Goal: Task Accomplishment & Management: Use online tool/utility

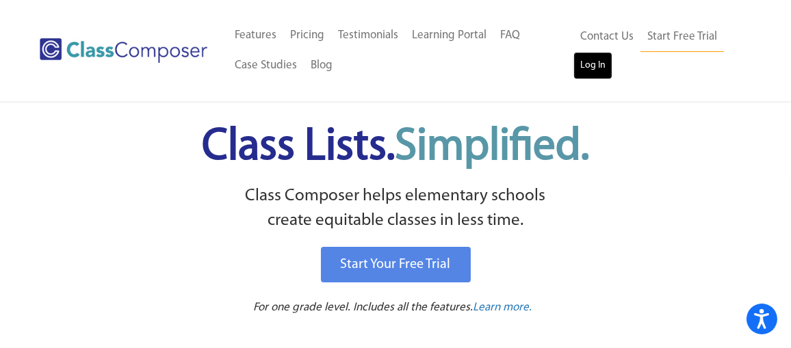
click at [586, 66] on link "Log In" at bounding box center [592, 65] width 39 height 27
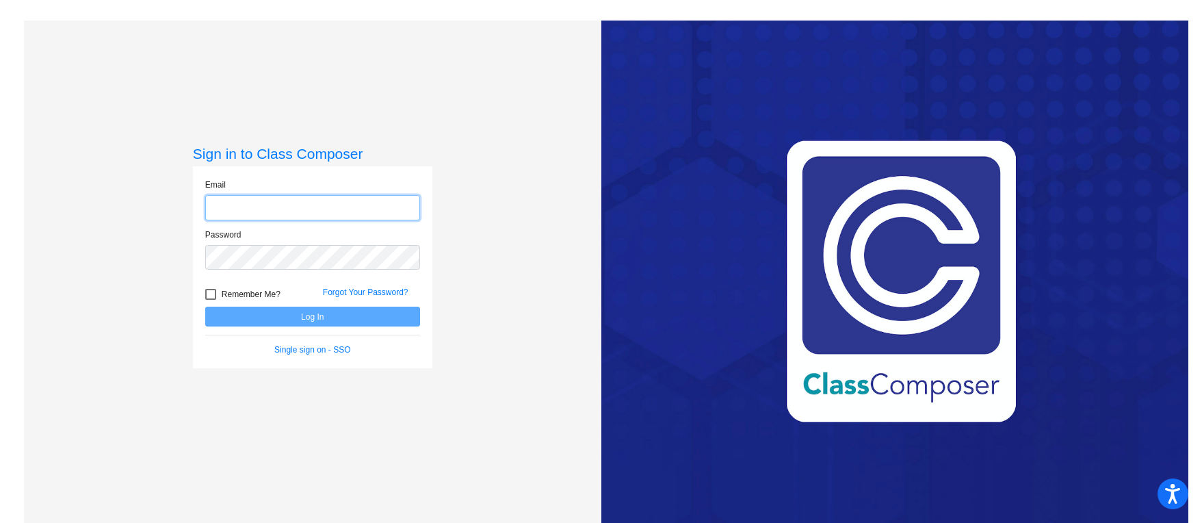
type input "bweaver@cnusd.k12.ca.us"
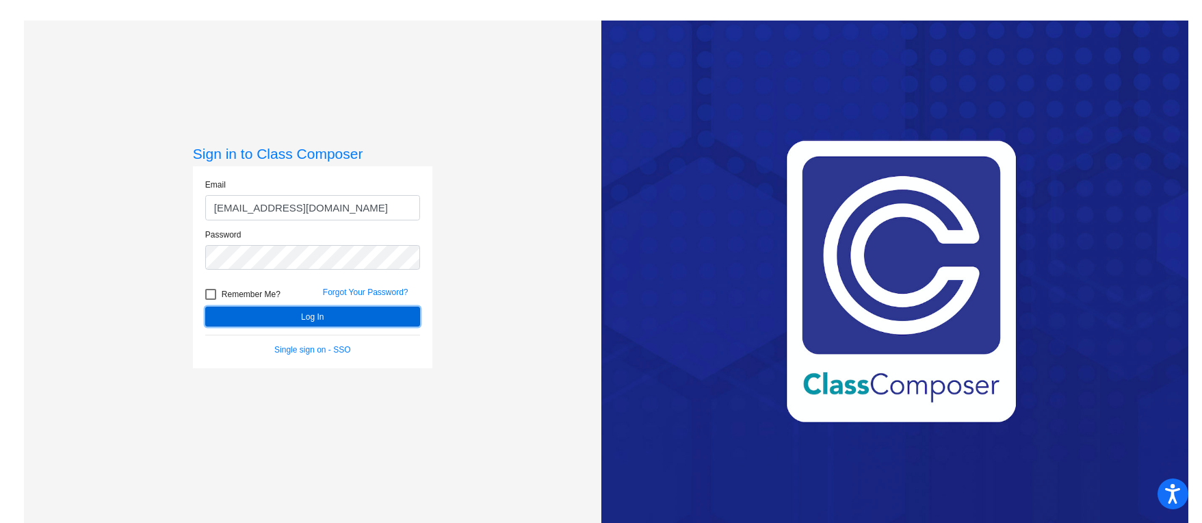
click at [258, 318] on button "Log In" at bounding box center [312, 317] width 215 height 20
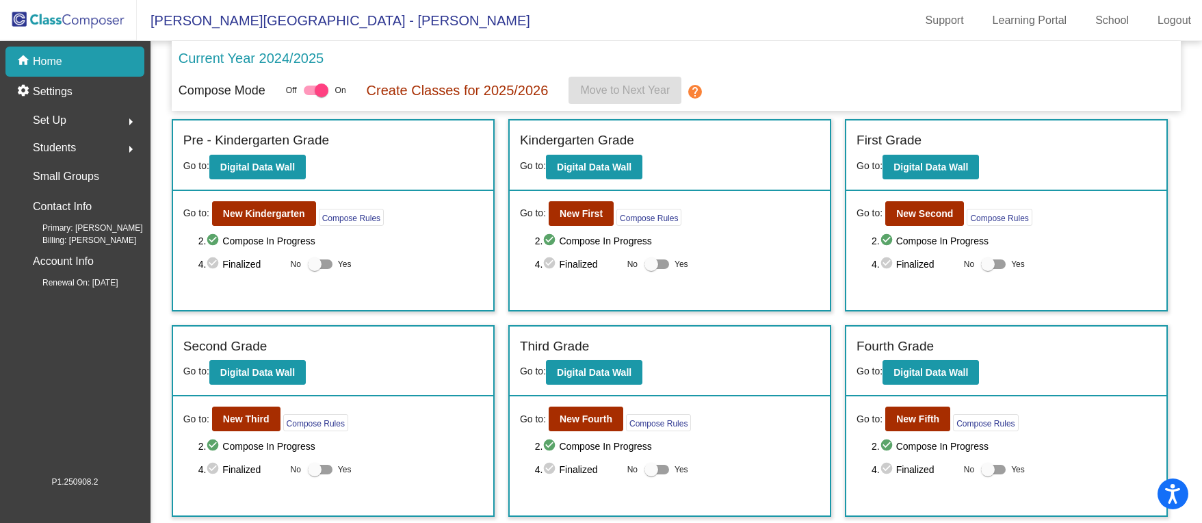
scroll to position [103, 0]
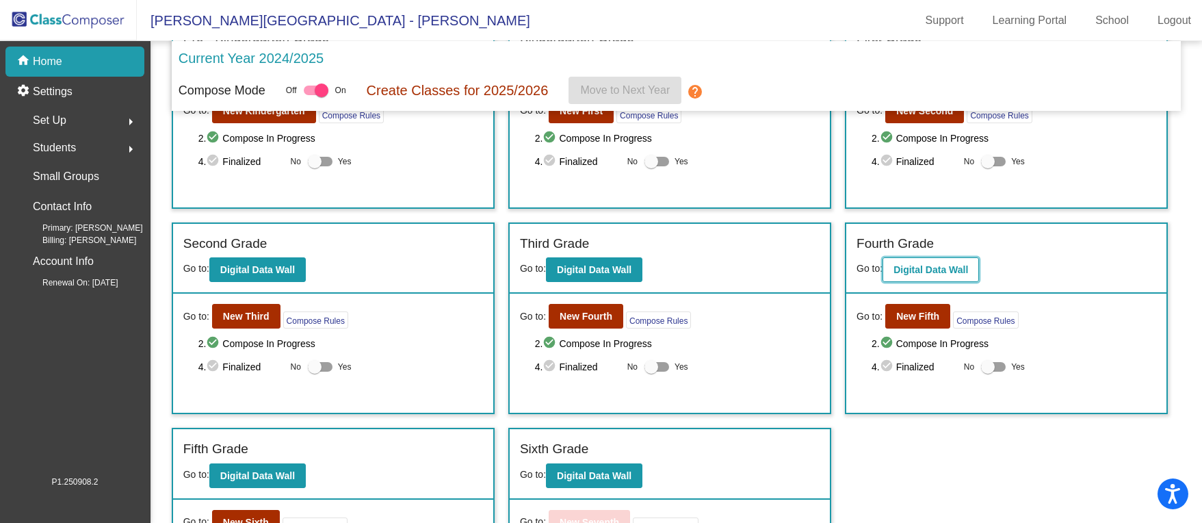
click at [905, 268] on b "Digital Data Wall" at bounding box center [931, 269] width 75 height 11
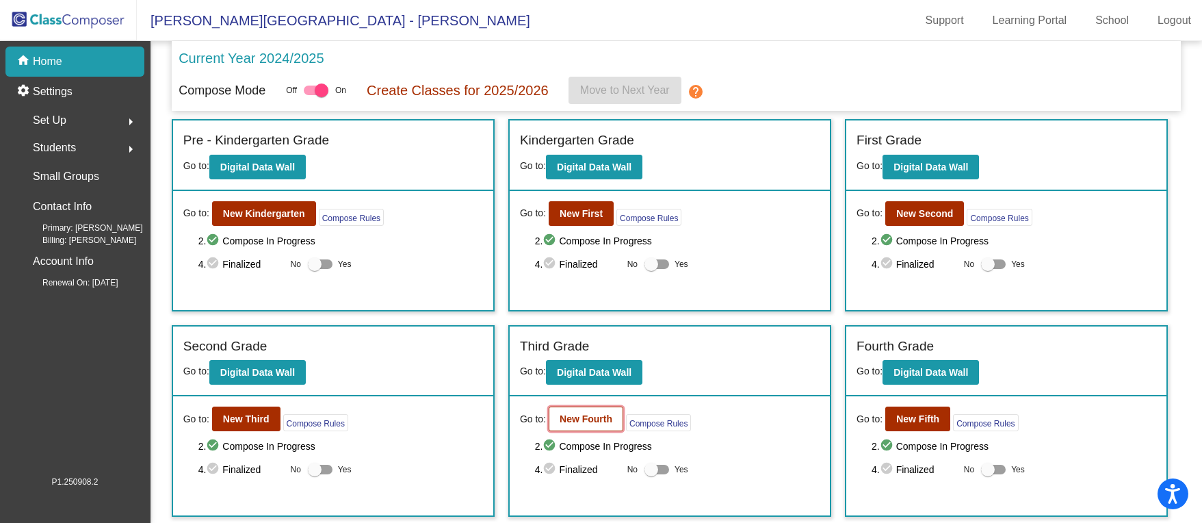
click at [601, 417] on b "New Fourth" at bounding box center [586, 418] width 53 height 11
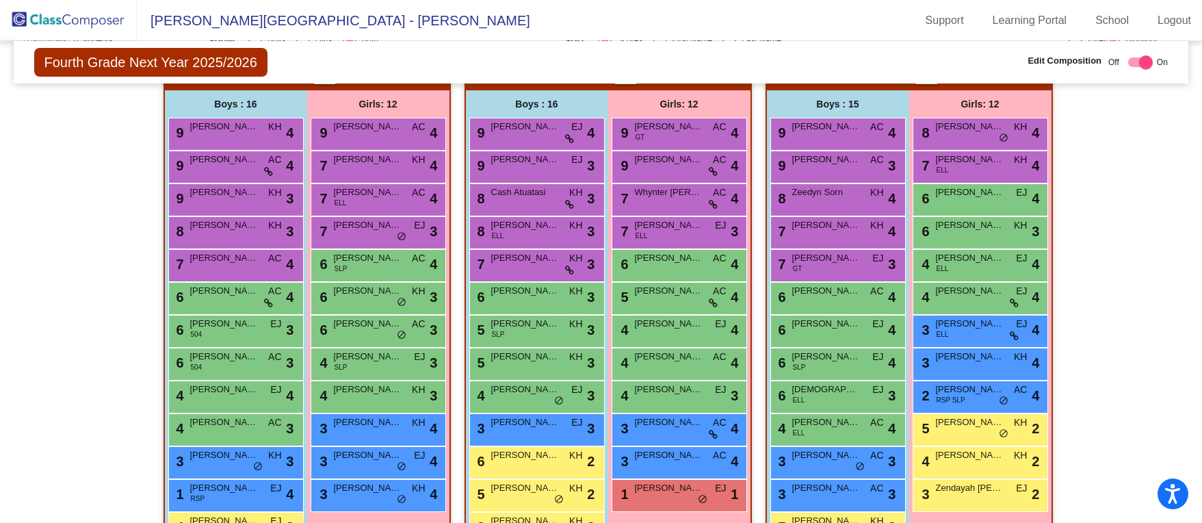
scroll to position [308, 0]
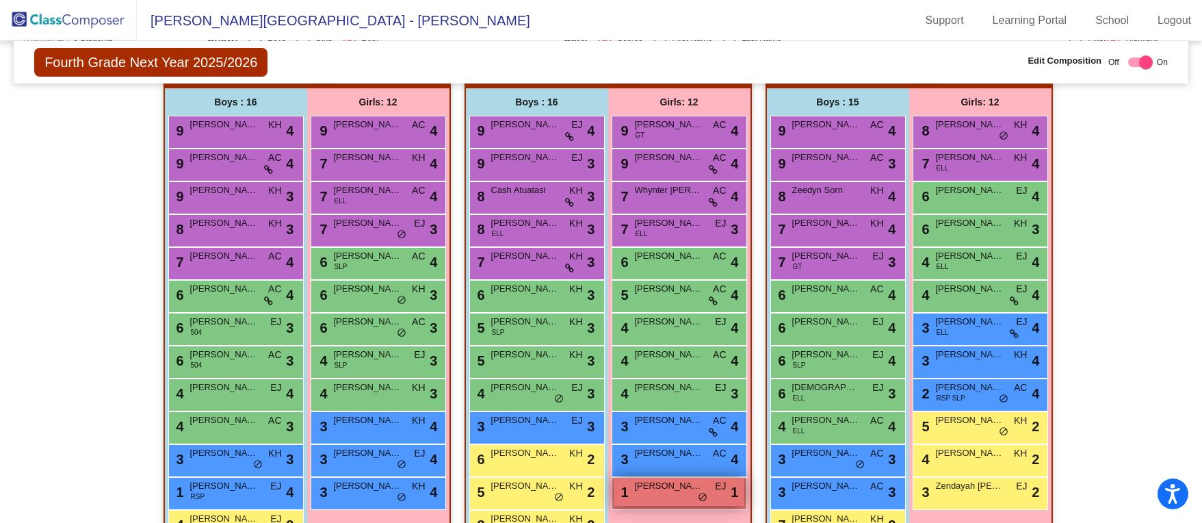
click at [657, 494] on div "1 Nya Crivelli EJ lock do_not_disturb_alt 1" at bounding box center [679, 492] width 131 height 28
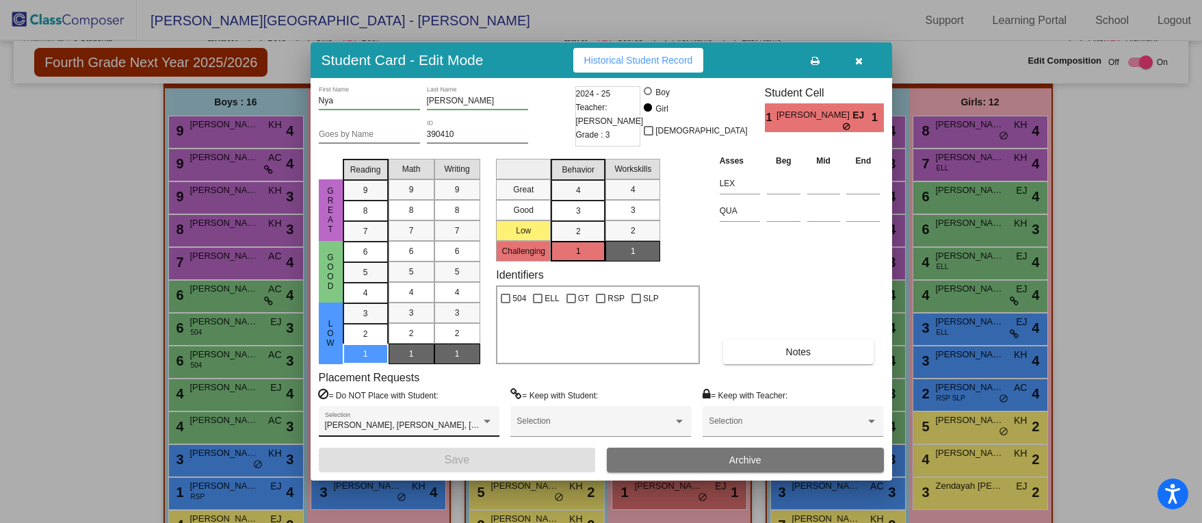
click at [494, 418] on div "Denisse Sanchez, Lina Tovar, Paislee Bryant Selection" at bounding box center [409, 421] width 181 height 31
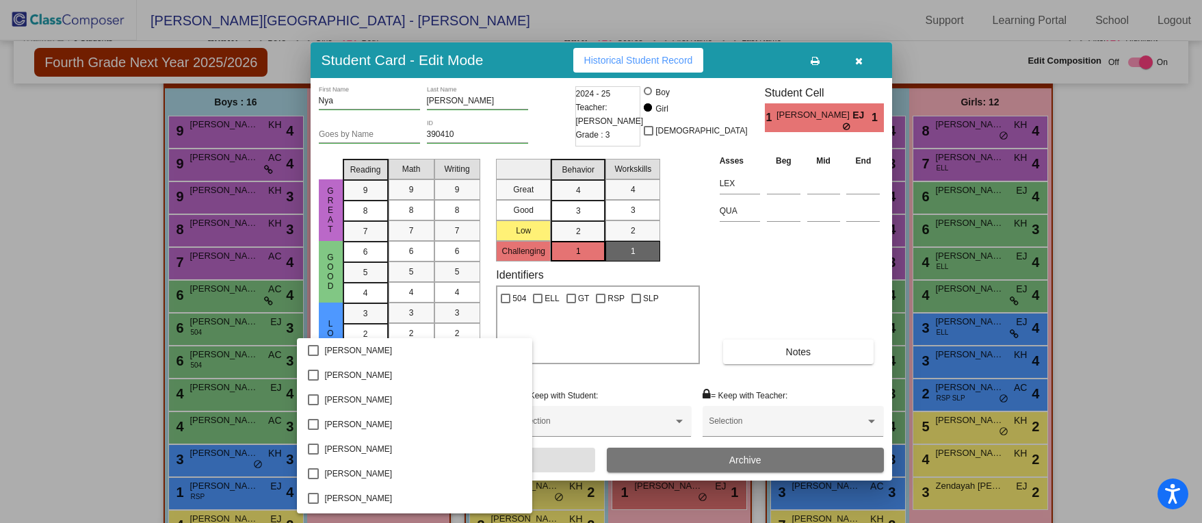
scroll to position [515, 0]
click at [765, 305] on div at bounding box center [601, 261] width 1202 height 523
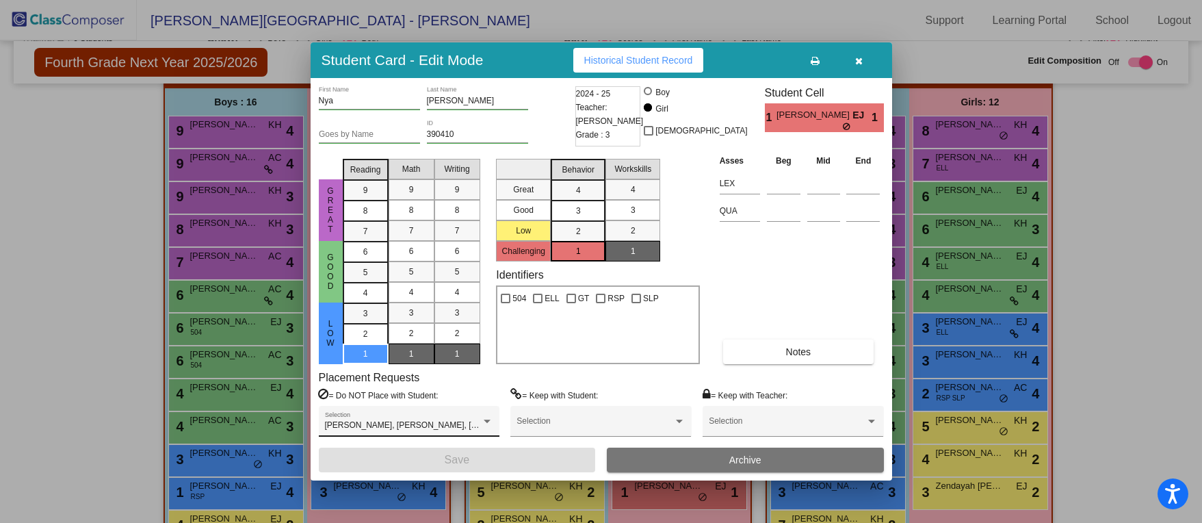
click at [496, 413] on div "Denisse Sanchez, Lina Tovar, Paislee Bryant Selection" at bounding box center [409, 421] width 181 height 31
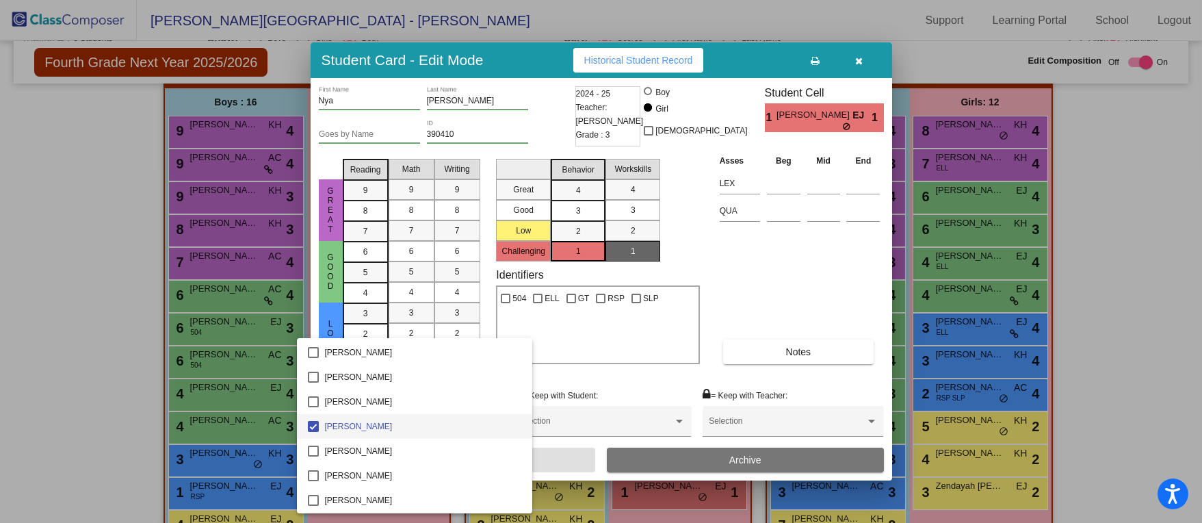
click at [484, 417] on span "Denisse Sanchez" at bounding box center [422, 426] width 197 height 25
click at [610, 340] on div at bounding box center [601, 261] width 1202 height 523
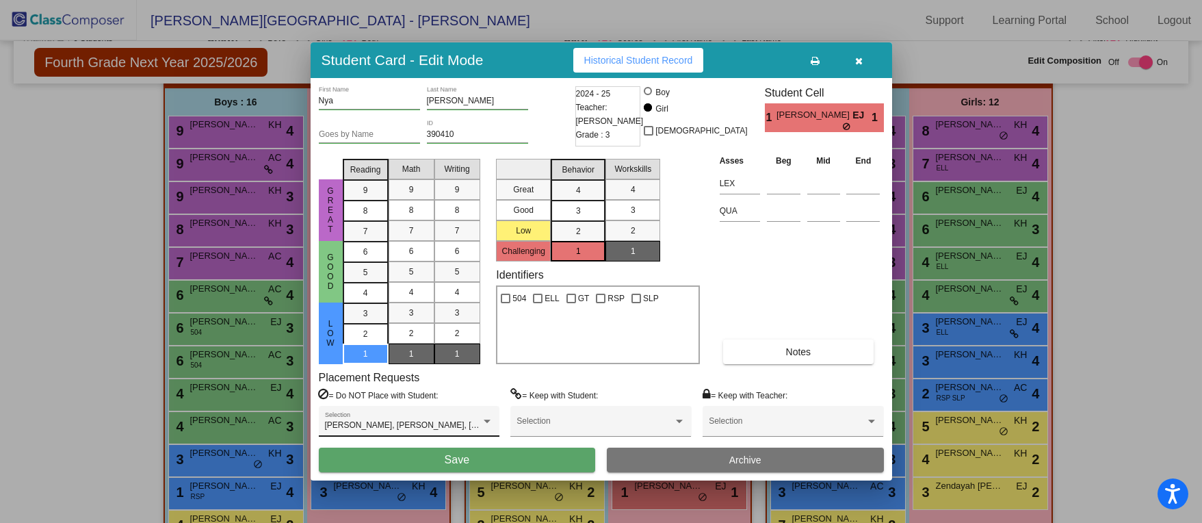
click at [360, 407] on div "Denisse Sanchez, Lina Tovar, Paislee Bryant Selection" at bounding box center [409, 421] width 181 height 31
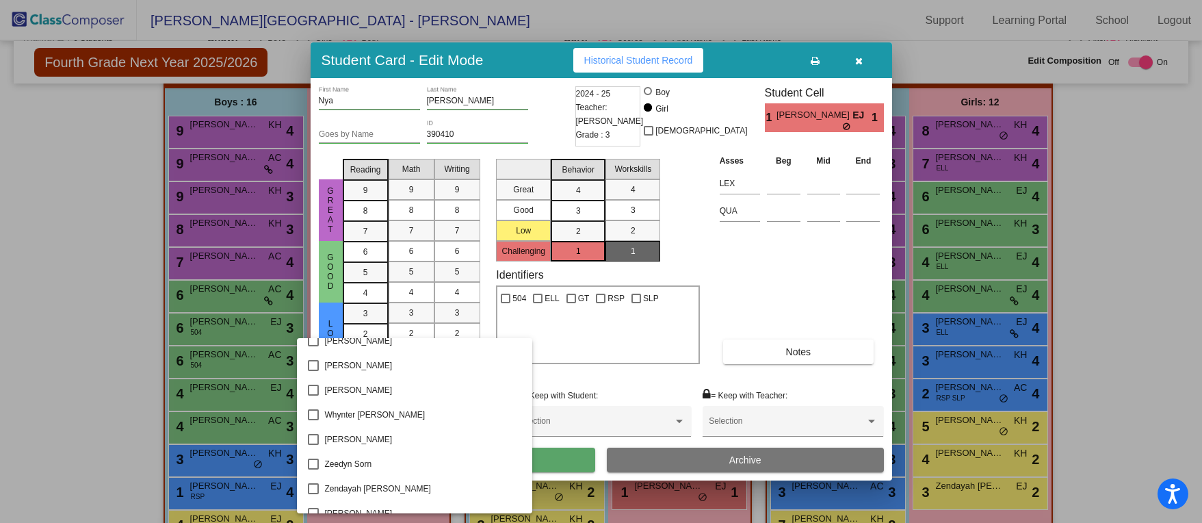
scroll to position [1844, 0]
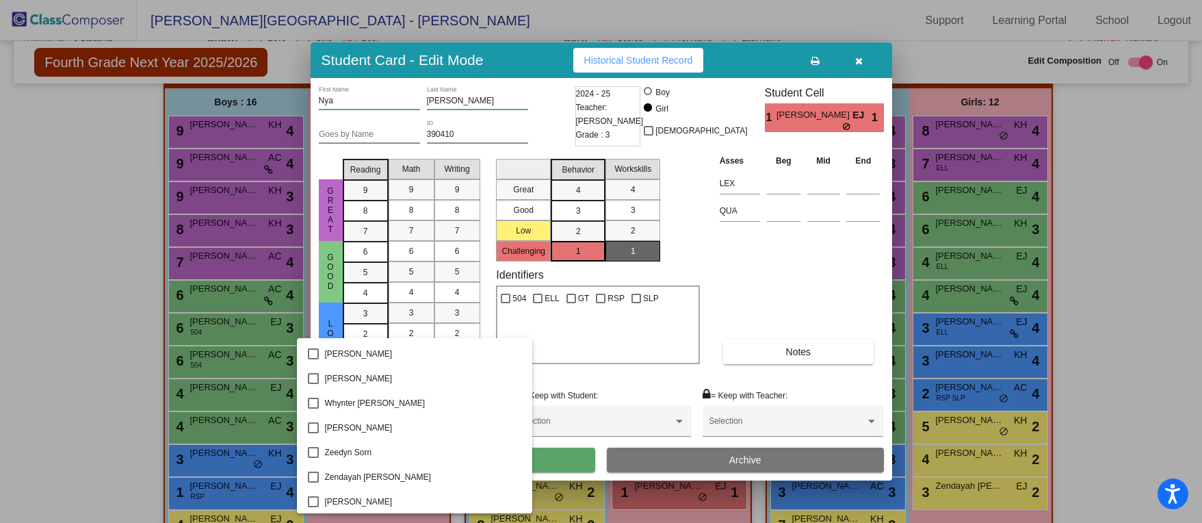
click at [1160, 228] on div at bounding box center [601, 261] width 1202 height 523
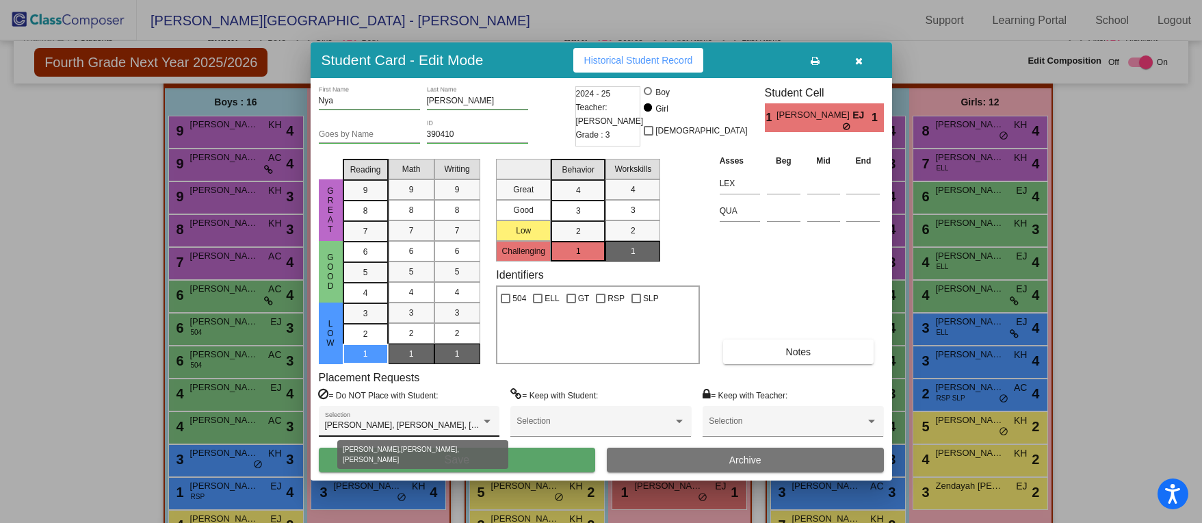
click at [489, 419] on div at bounding box center [487, 422] width 12 height 10
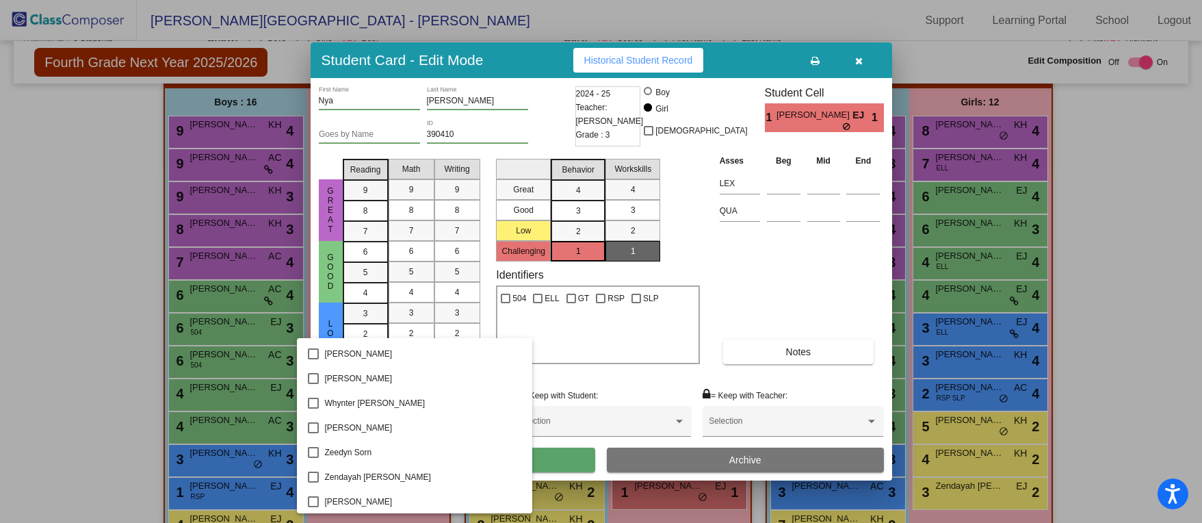
click at [1181, 114] on div at bounding box center [601, 261] width 1202 height 523
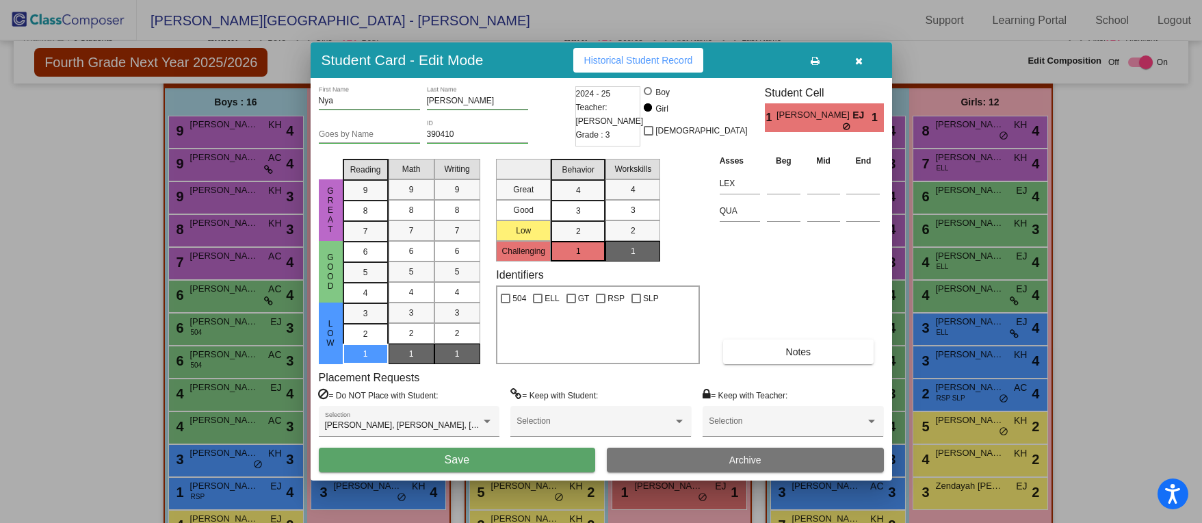
click at [742, 461] on span "Archive" at bounding box center [745, 459] width 32 height 11
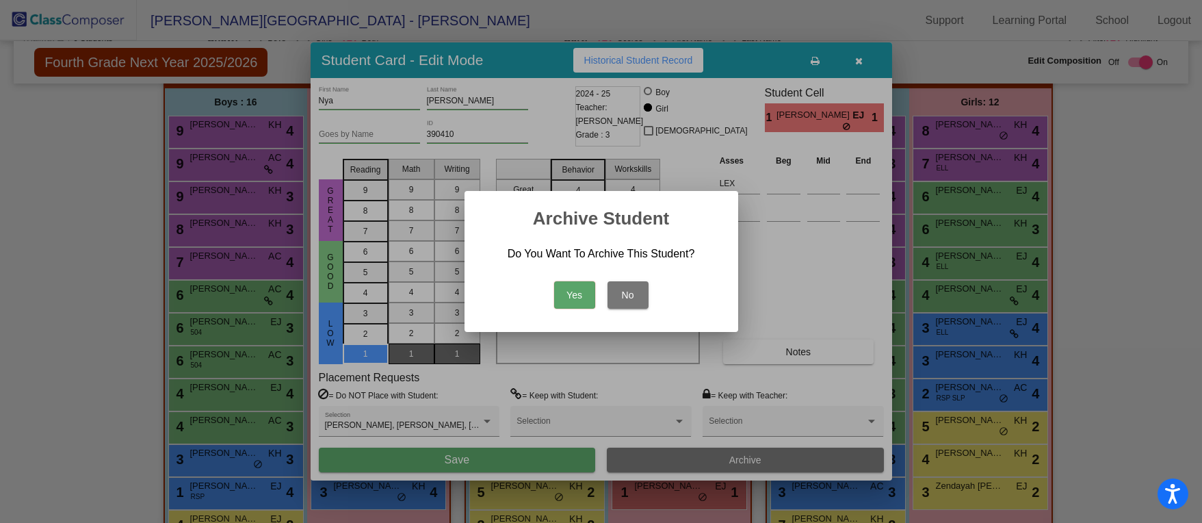
click at [630, 290] on button "No" at bounding box center [628, 294] width 41 height 27
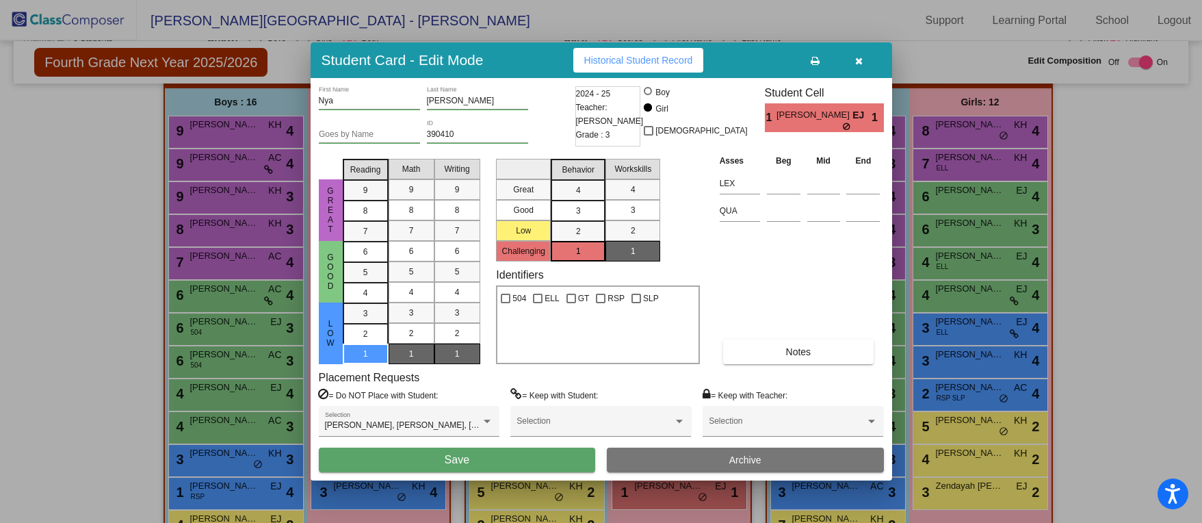
click at [853, 62] on button "button" at bounding box center [860, 60] width 44 height 25
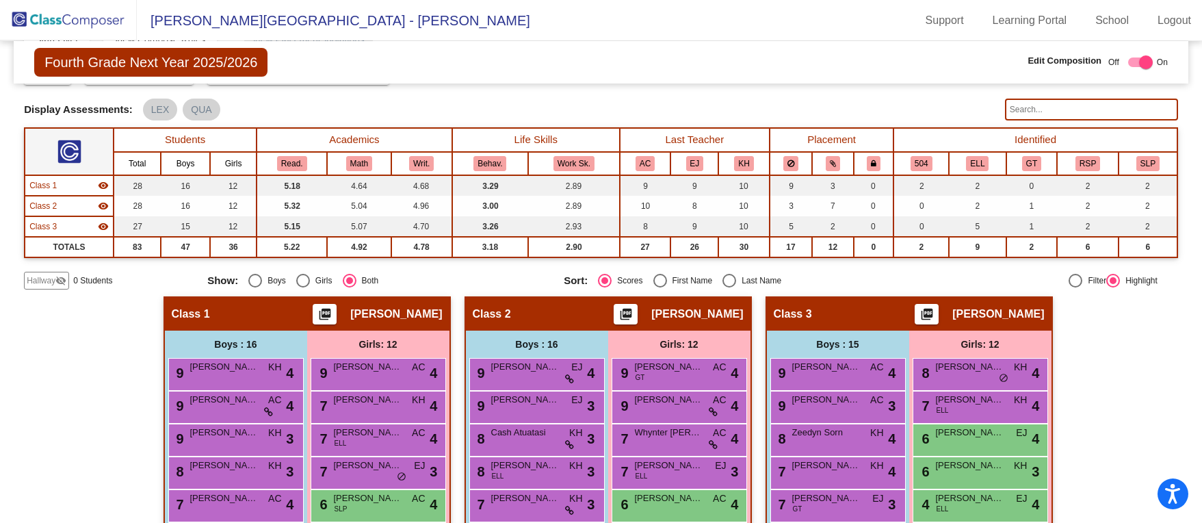
scroll to position [0, 0]
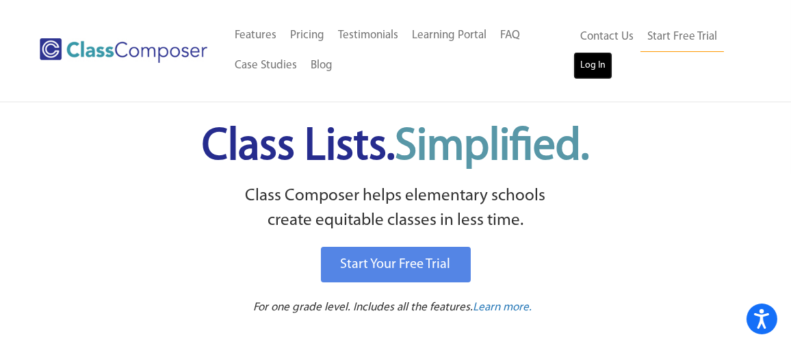
click at [582, 64] on link "Log In" at bounding box center [592, 65] width 39 height 27
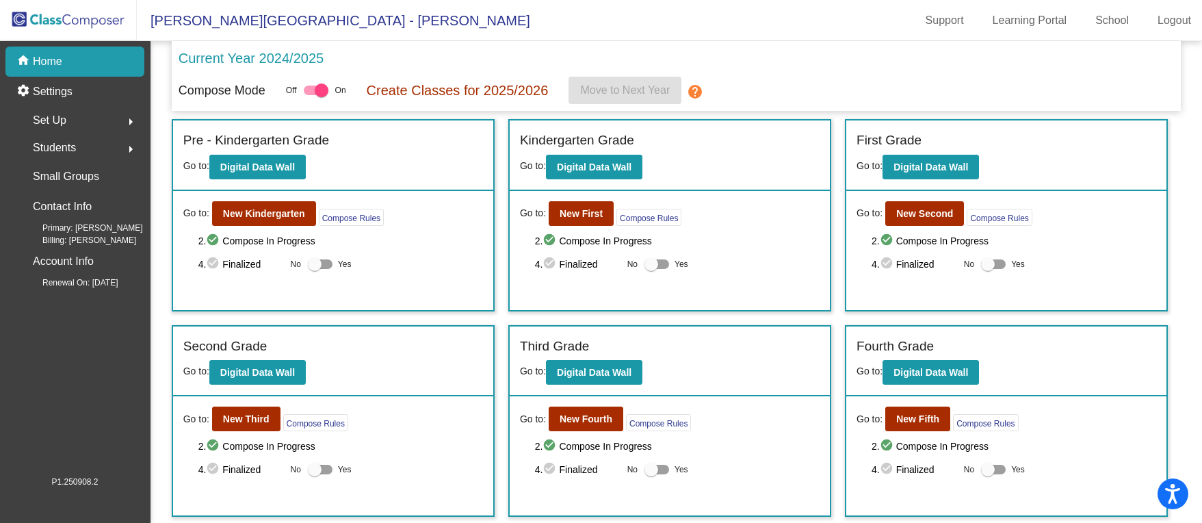
scroll to position [103, 0]
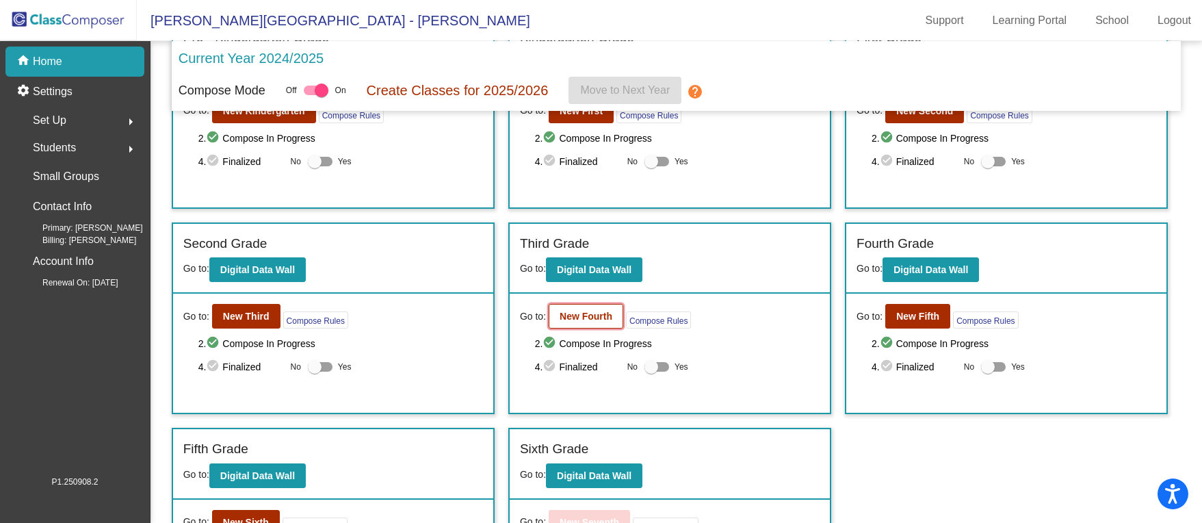
click at [576, 317] on b "New Fourth" at bounding box center [586, 316] width 53 height 11
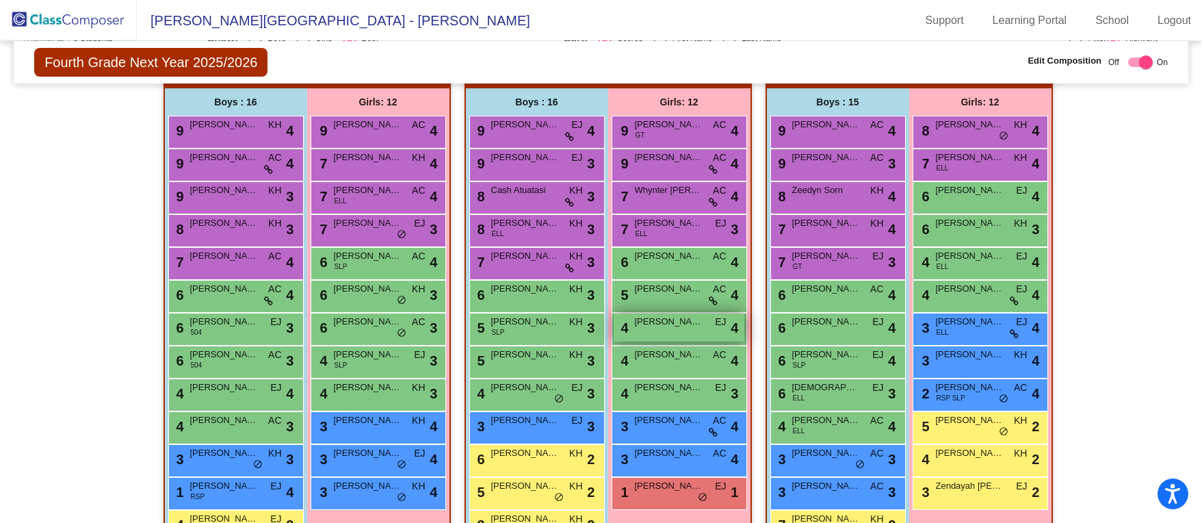
scroll to position [447, 0]
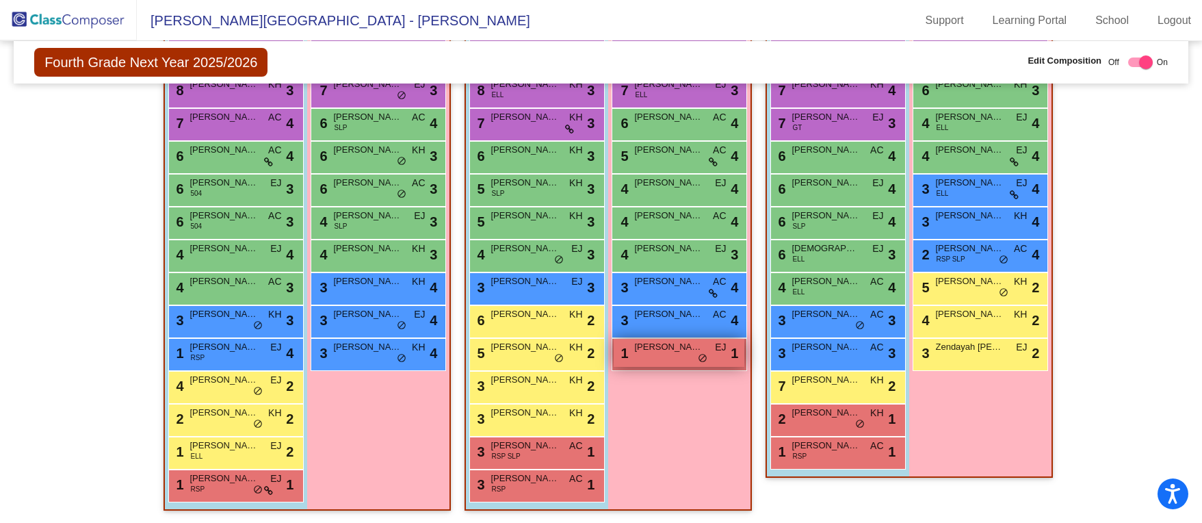
click at [647, 357] on div "1 Nya Crivelli EJ lock do_not_disturb_alt 1" at bounding box center [679, 353] width 131 height 28
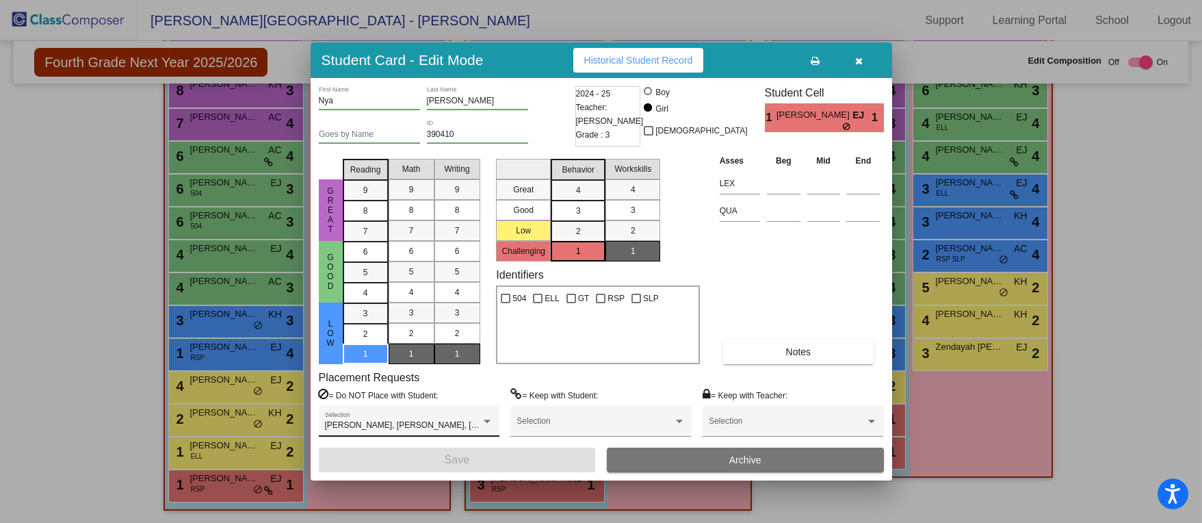
click at [419, 412] on div "Denisse Sanchez, Lina Tovar, Paislee Bryant Selection" at bounding box center [409, 424] width 168 height 25
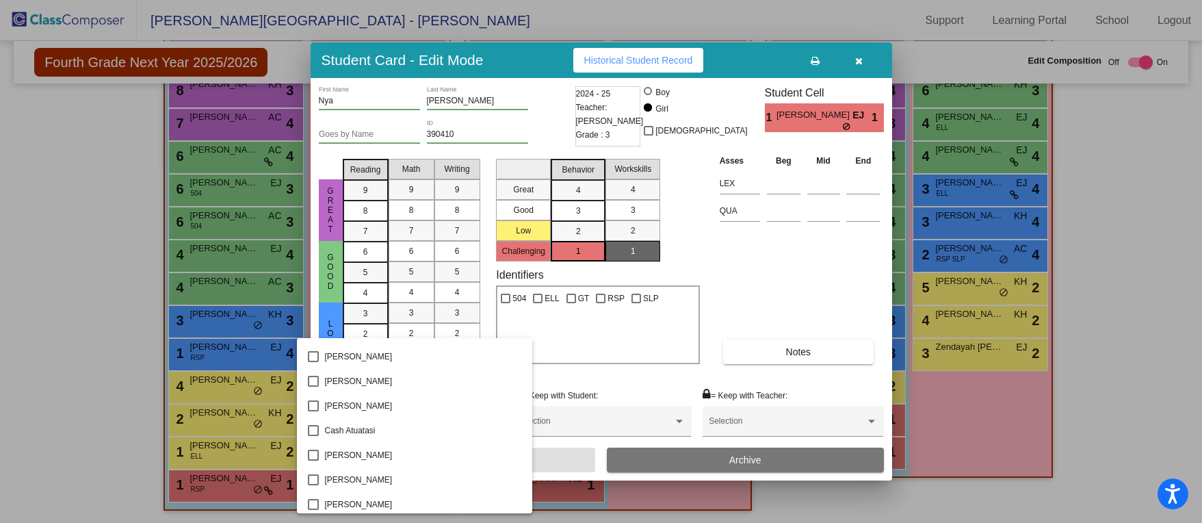
scroll to position [413, 0]
click at [346, 424] on span "Charlotte Zuidema" at bounding box center [422, 430] width 197 height 25
click at [567, 465] on div at bounding box center [601, 261] width 1202 height 523
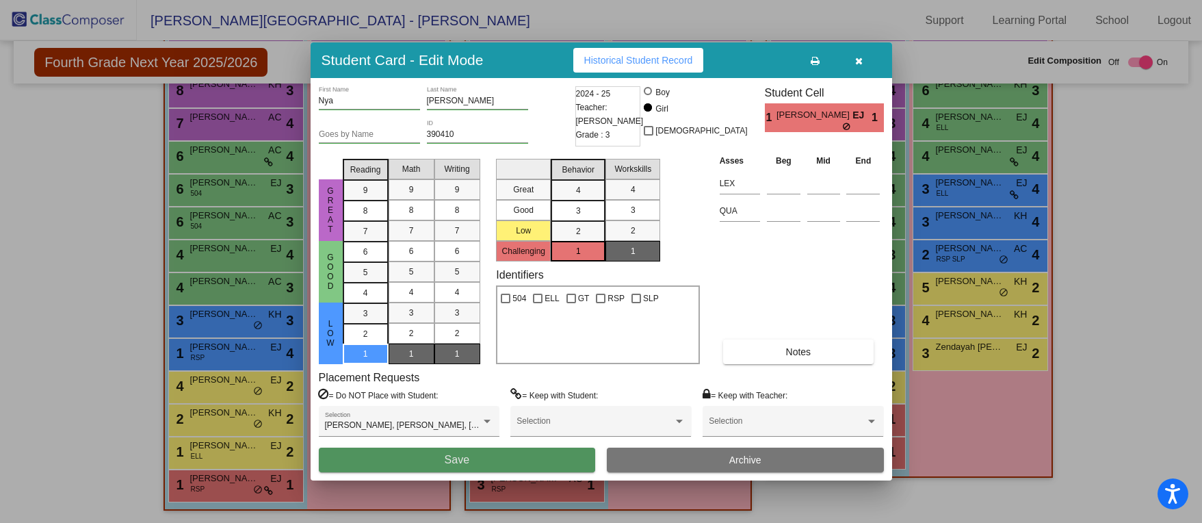
click at [529, 463] on button "Save" at bounding box center [457, 460] width 277 height 25
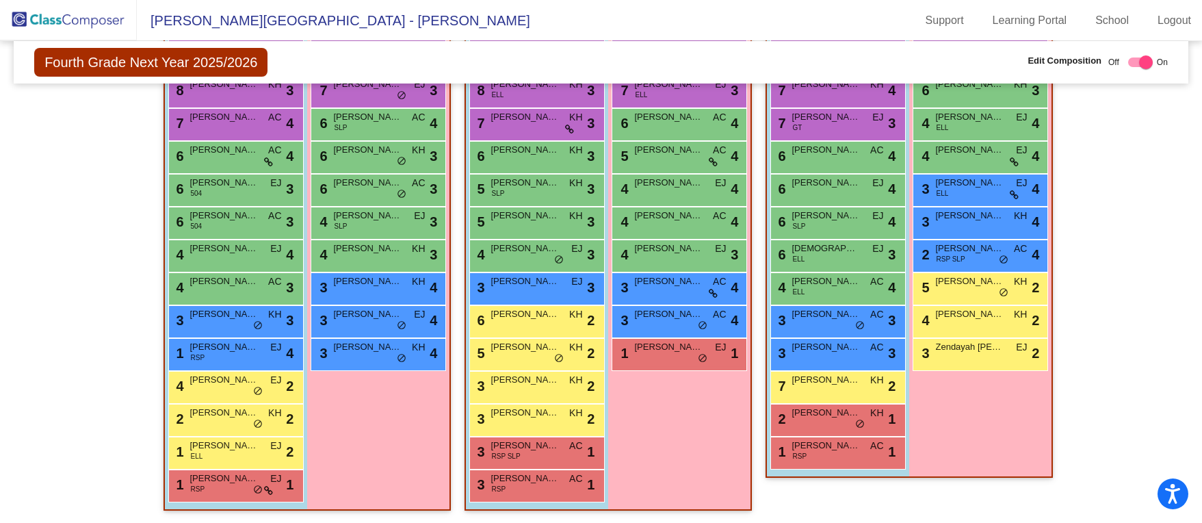
click at [88, 239] on div "Hallway - Hallway Class picture_as_pdf Add Student First Name Last Name Student…" at bounding box center [601, 219] width 1154 height 609
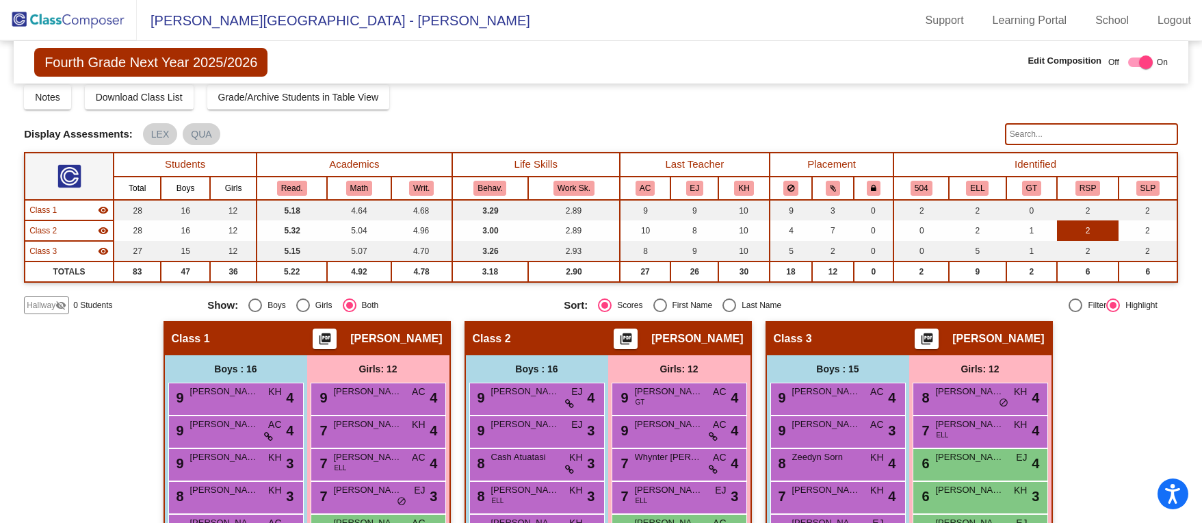
scroll to position [36, 0]
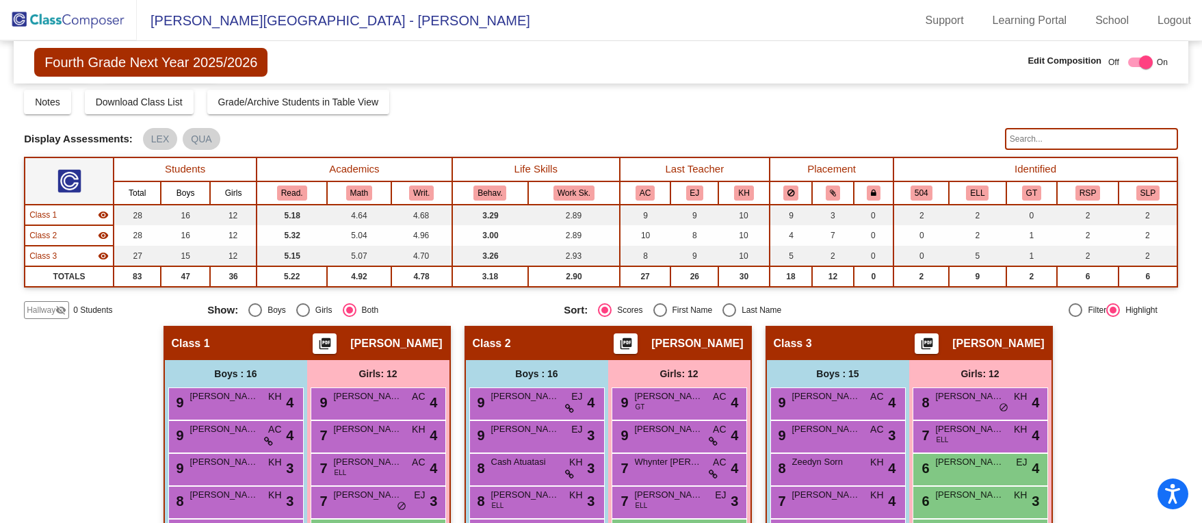
click at [797, 40] on mat-toolbar "McKinley Elementary - Becky Support Learning Portal School Logout" at bounding box center [601, 20] width 1202 height 41
